Goal: Find specific fact: Find specific fact

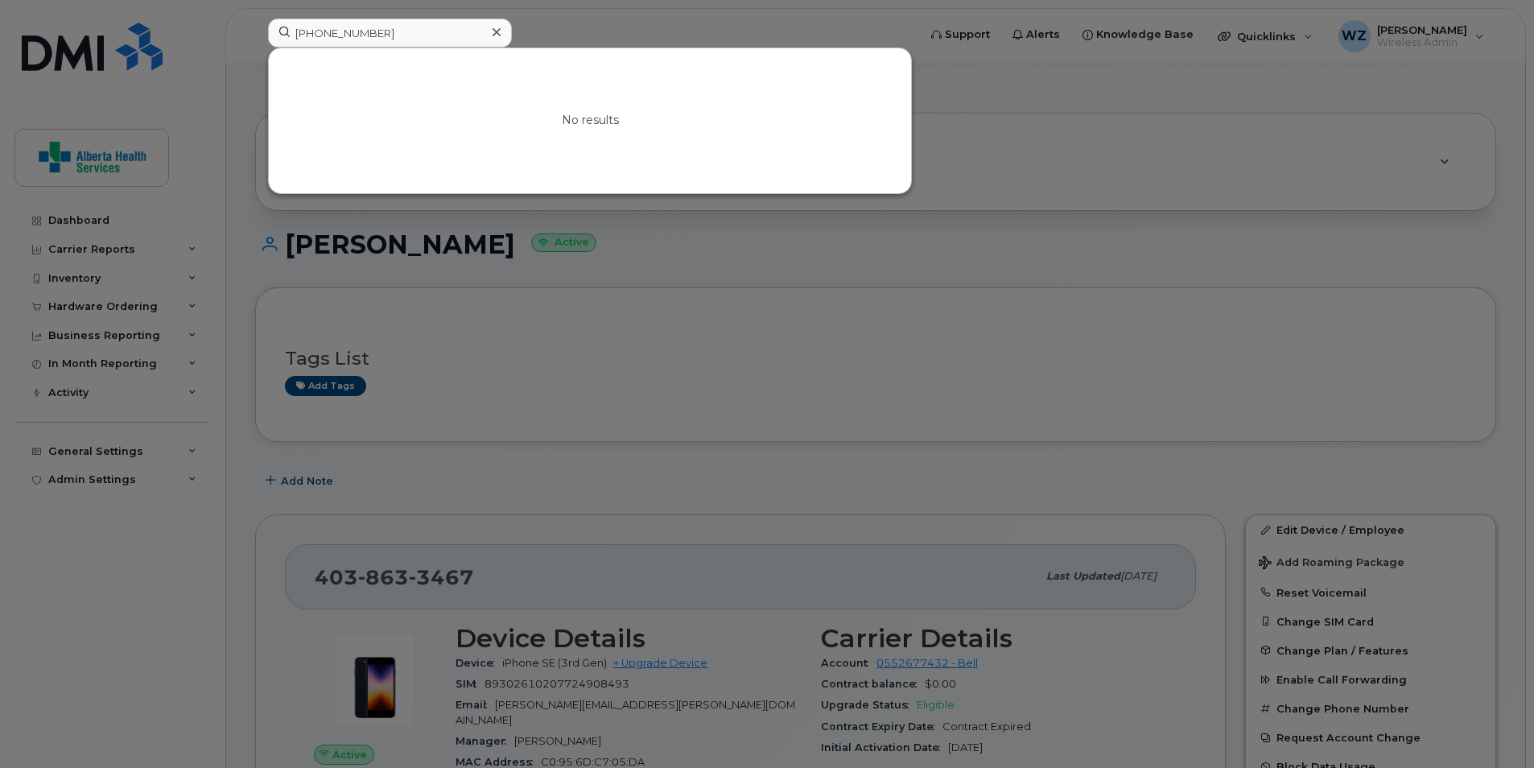
click at [497, 30] on icon at bounding box center [497, 32] width 8 height 13
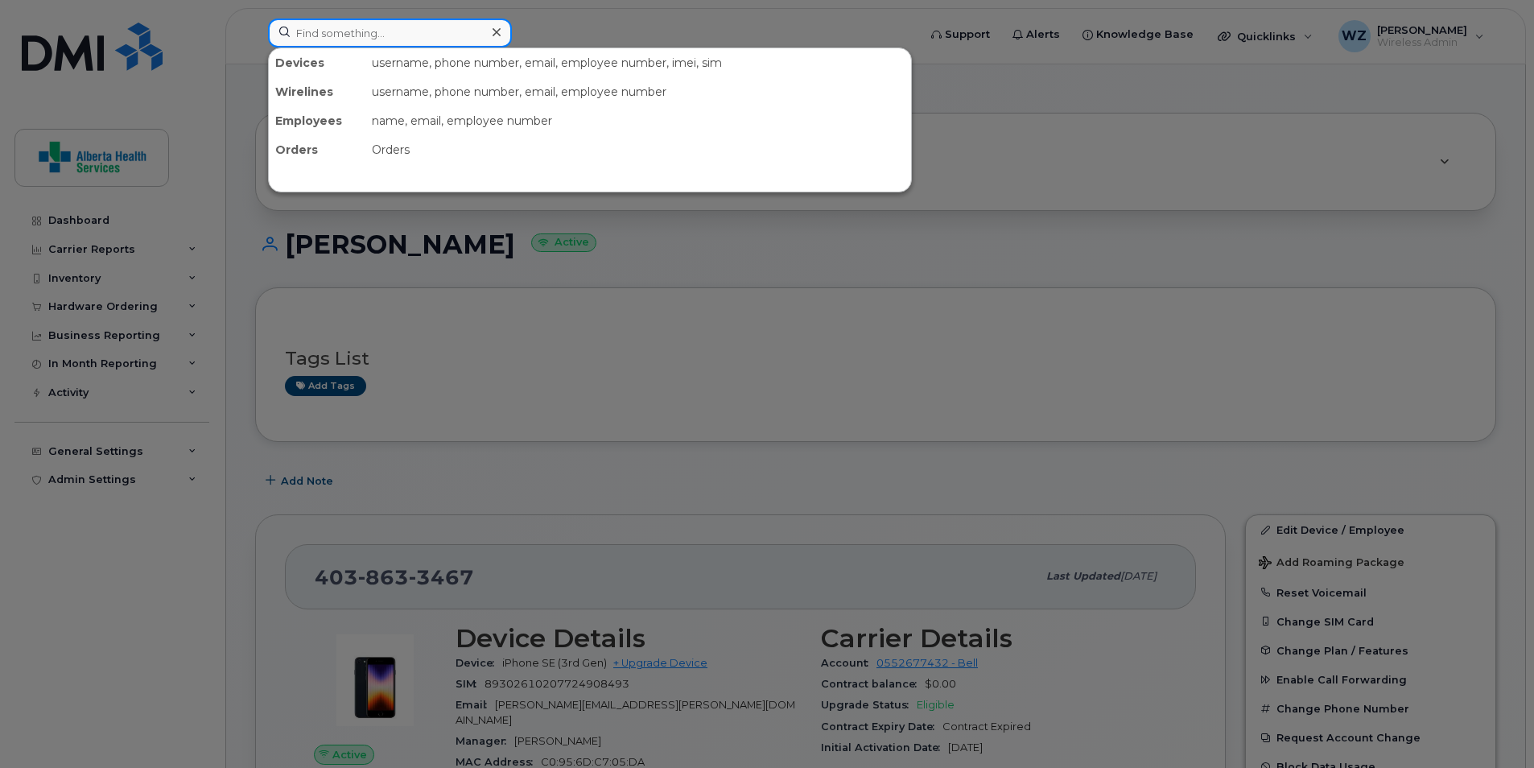
paste input "[PHONE_NUMBER]"
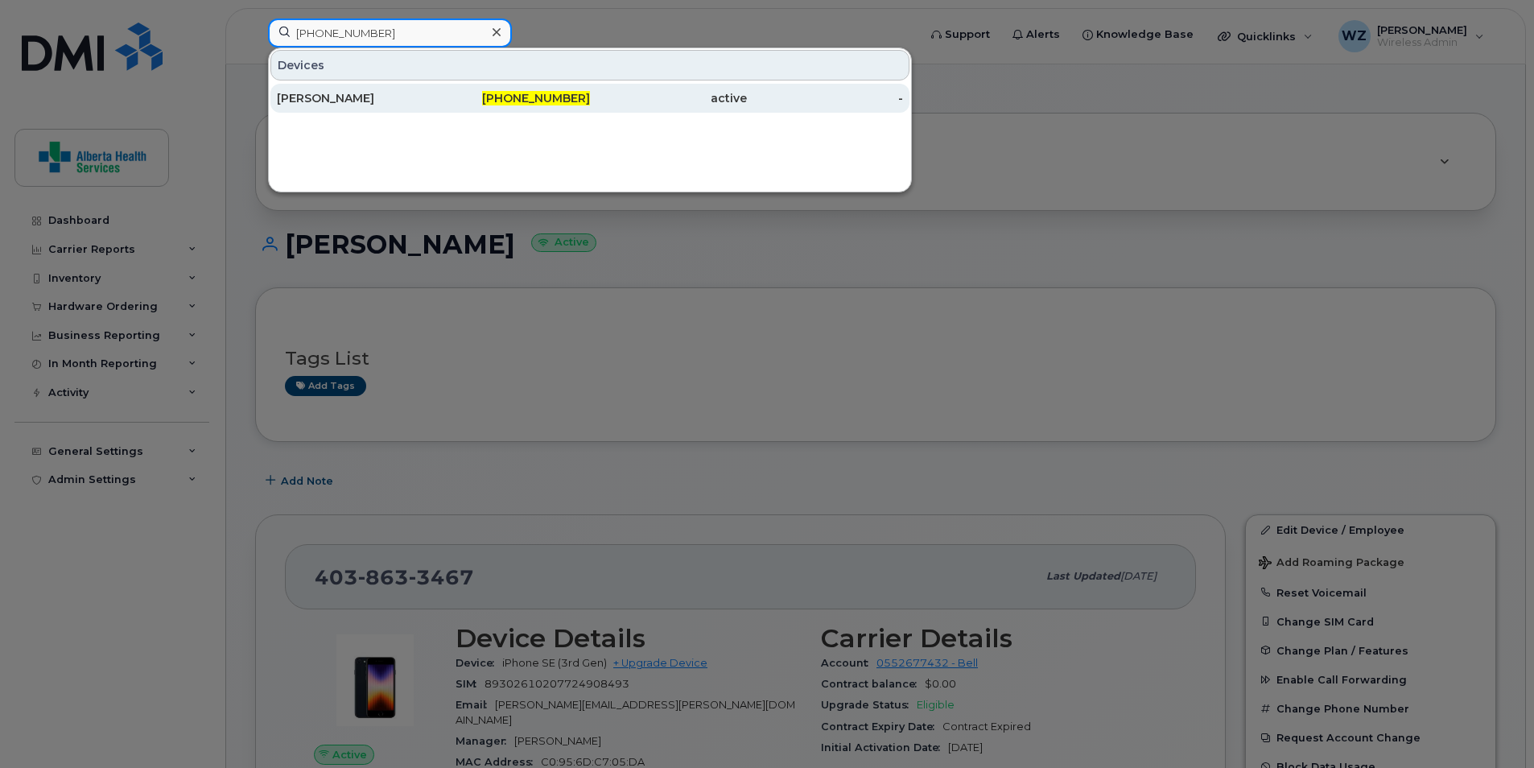
type input "[PHONE_NUMBER]"
click at [378, 104] on div "[PERSON_NAME]" at bounding box center [355, 98] width 157 height 16
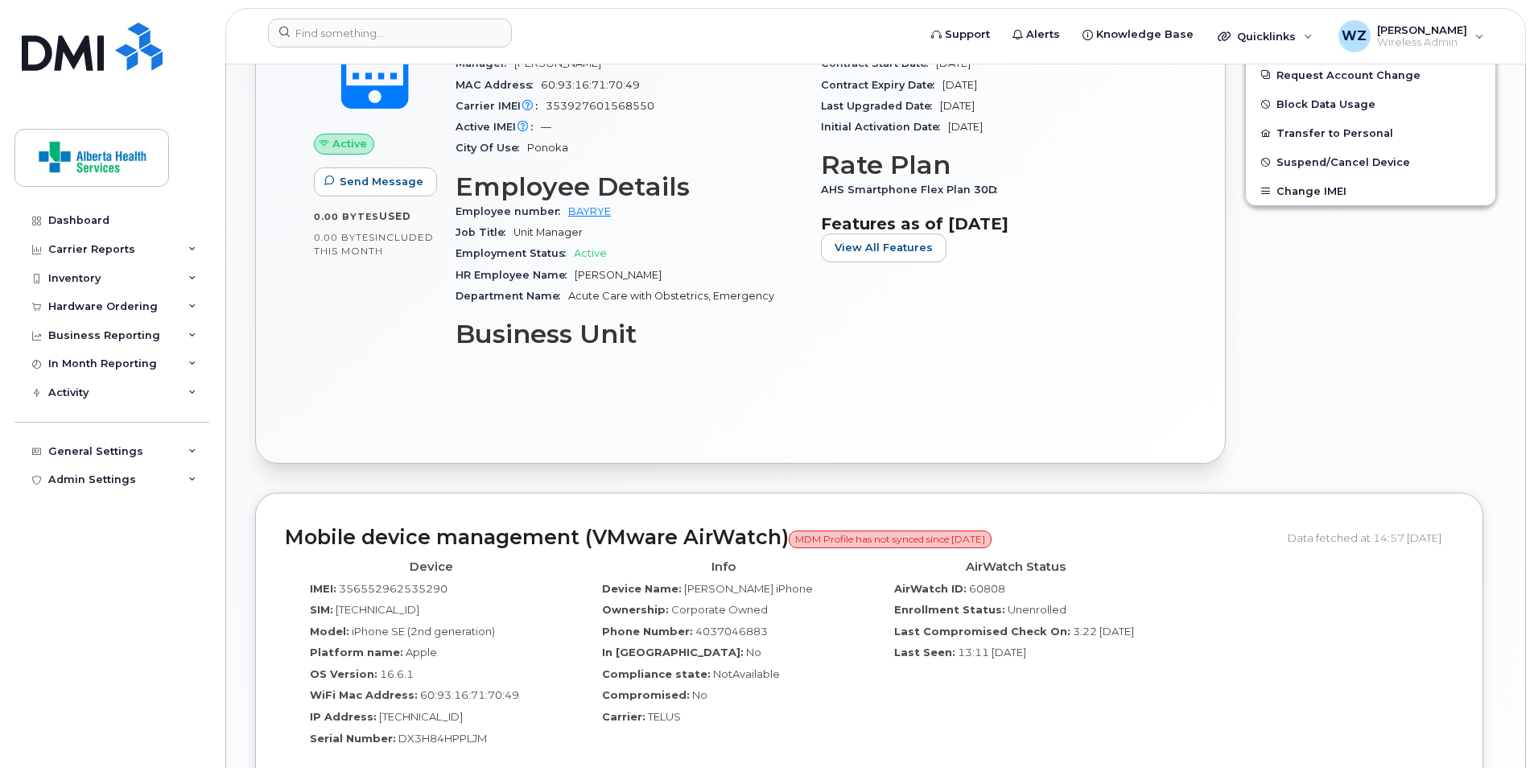
scroll to position [1046, 0]
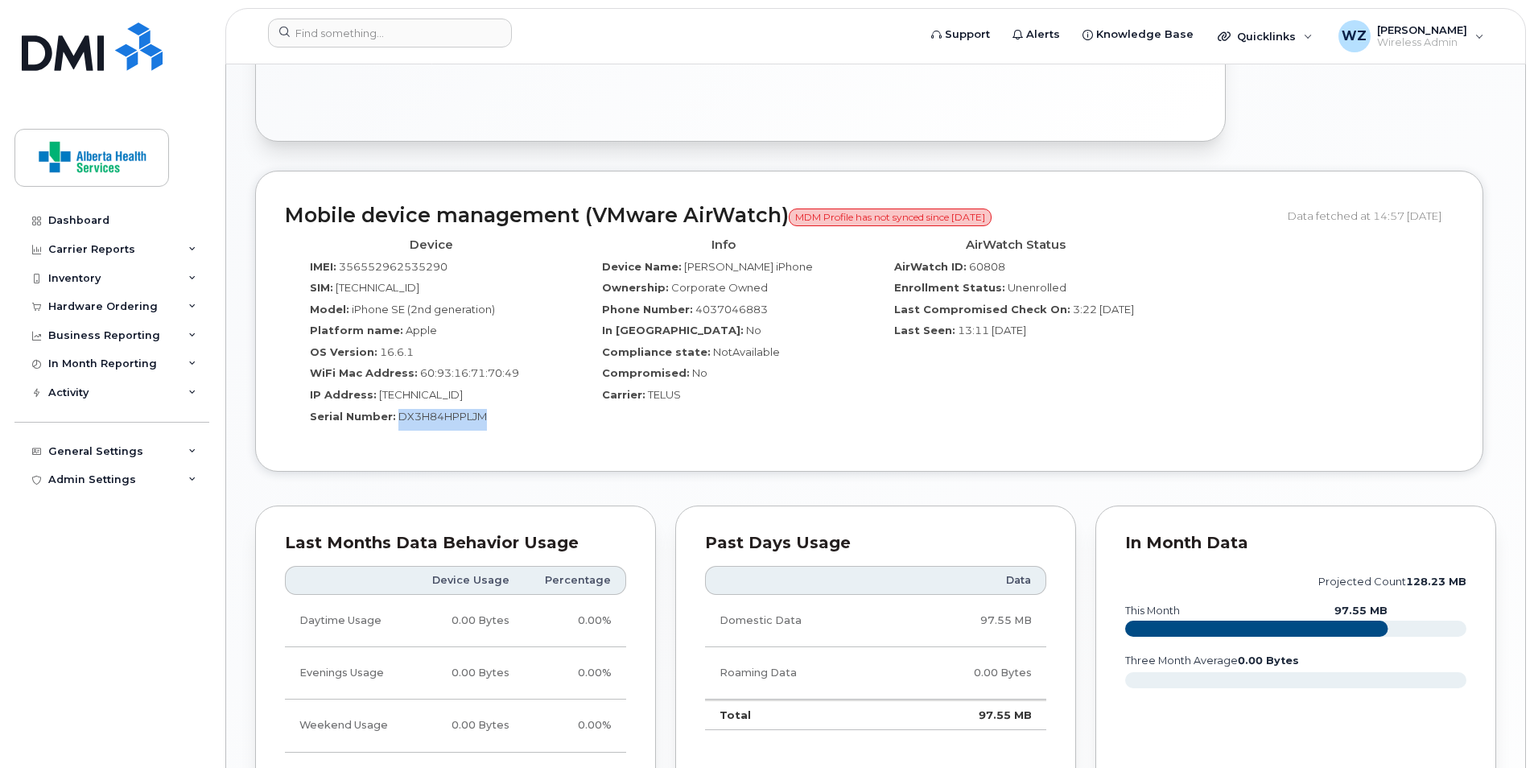
drag, startPoint x: 470, startPoint y: 419, endPoint x: 395, endPoint y: 423, distance: 75.0
click at [395, 423] on div "Serial Number: DX3H84HPPLJM" at bounding box center [431, 420] width 268 height 22
drag, startPoint x: 395, startPoint y: 423, endPoint x: 427, endPoint y: 423, distance: 32.2
copy span "DX3H84HPPLJM"
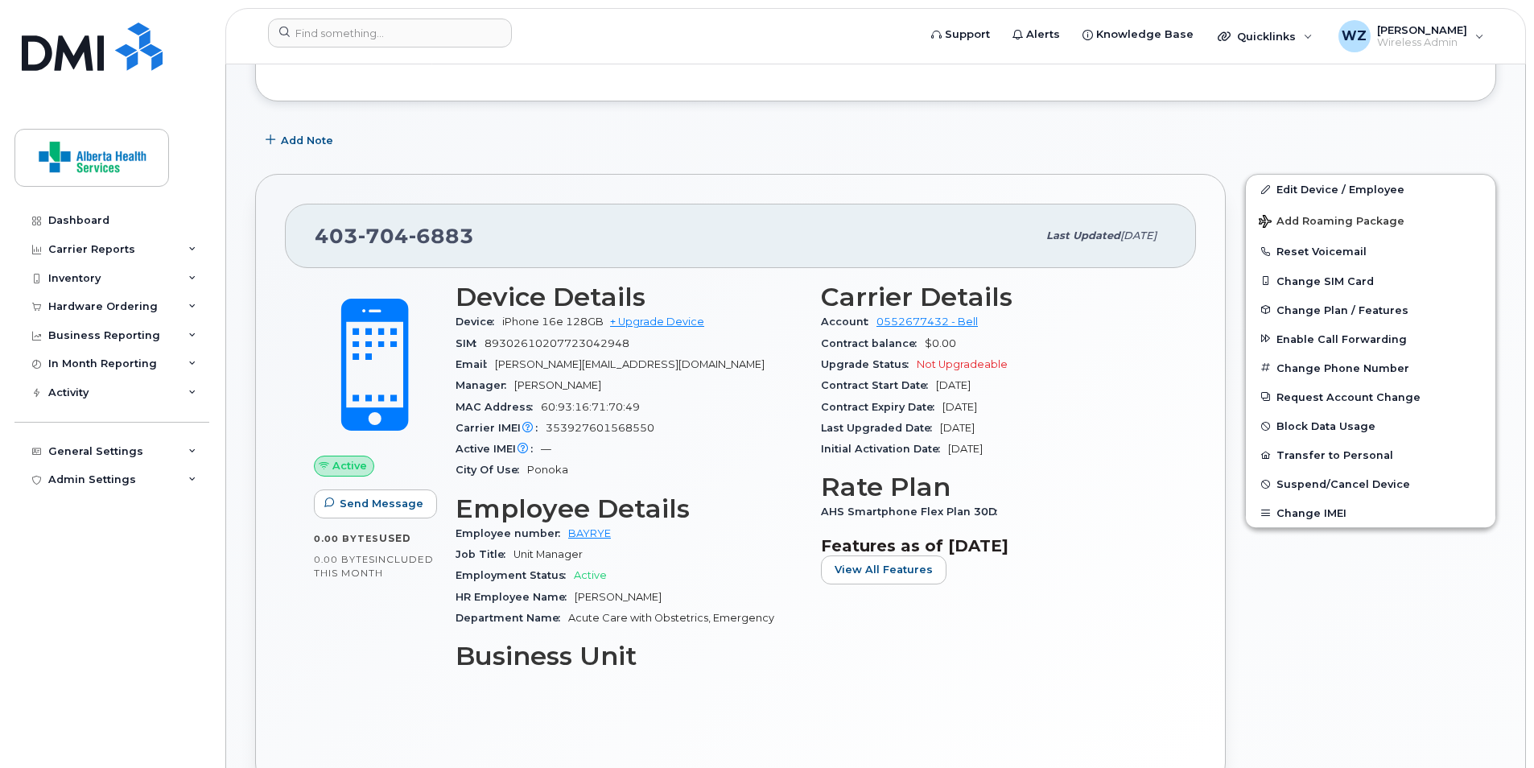
scroll to position [483, 0]
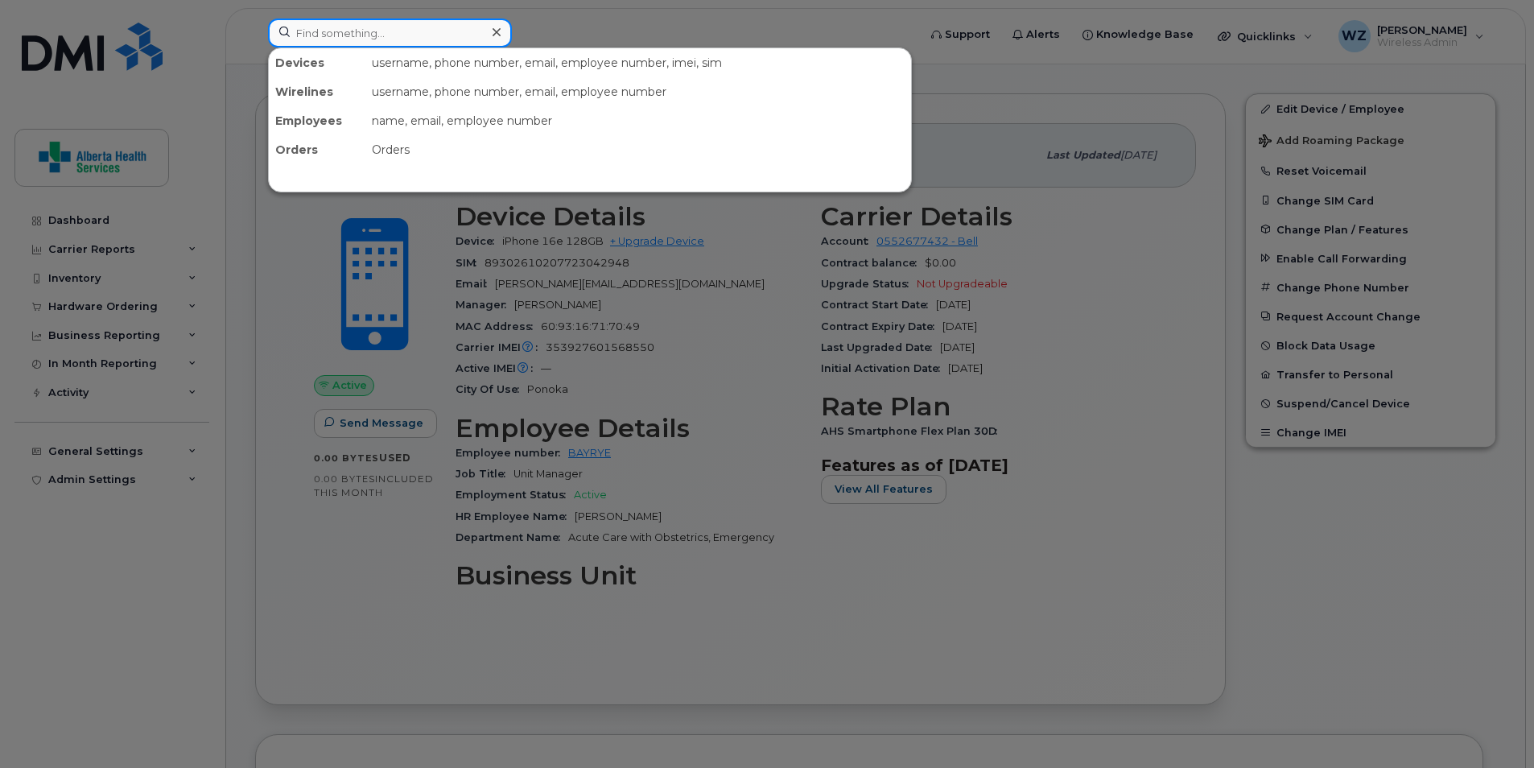
paste input "89302610207416886171"
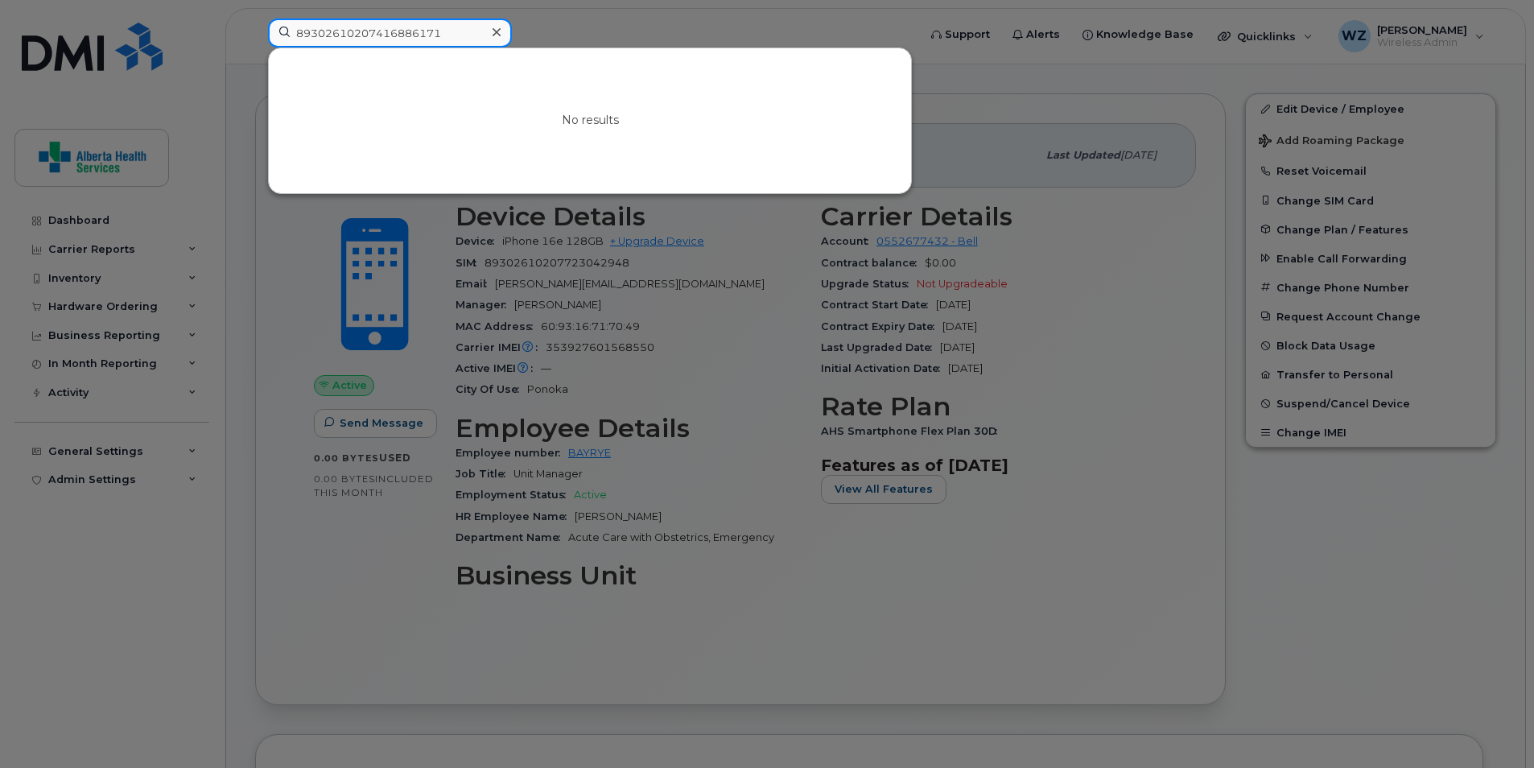
type input "89302610207416886171"
click at [495, 30] on icon at bounding box center [497, 32] width 8 height 13
